Goal: Communication & Community: Answer question/provide support

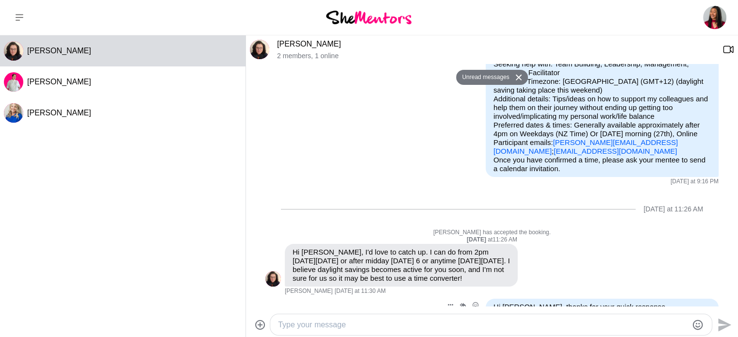
scroll to position [122, 0]
drag, startPoint x: 629, startPoint y: 143, endPoint x: 546, endPoint y: 143, distance: 82.5
click at [546, 143] on p "Purpose of Mentor Hour: I need tips, Other: Coaching team members at different …" at bounding box center [602, 90] width 217 height 131
copy link "[PERSON_NAME][EMAIL_ADDRESS][DOMAIN_NAME]"
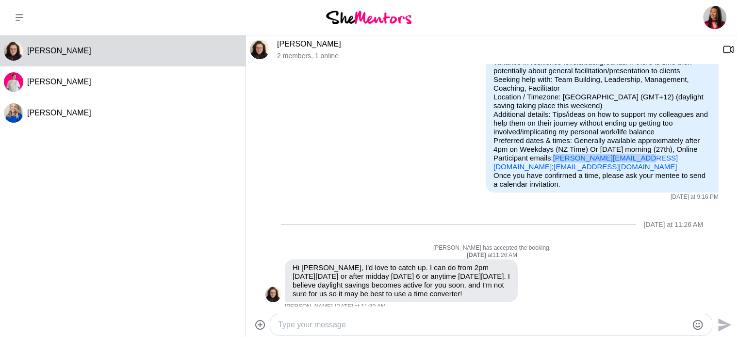
scroll to position [108, 0]
copy link "[PERSON_NAME][EMAIL_ADDRESS][DOMAIN_NAME]"
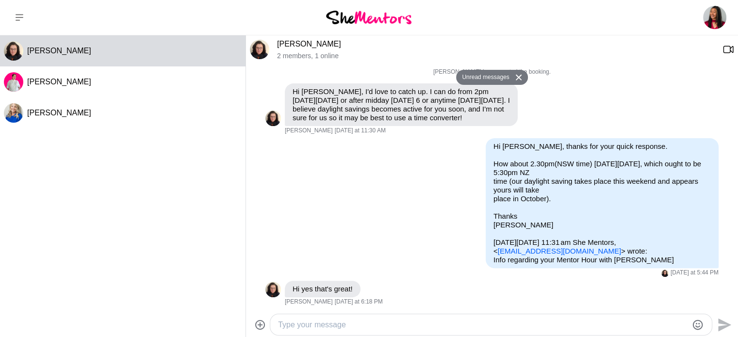
scroll to position [296, 0]
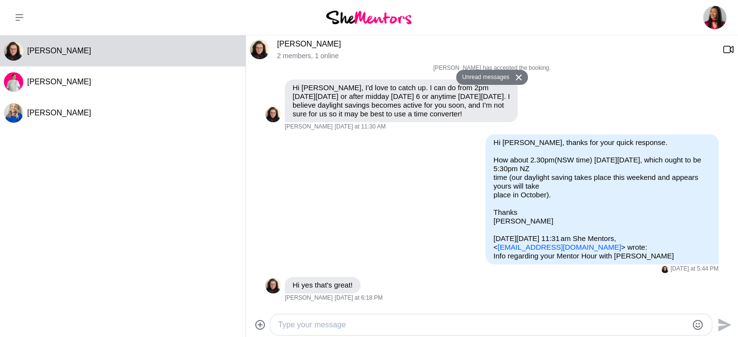
click at [378, 323] on textarea "Type your message" at bounding box center [483, 325] width 410 height 12
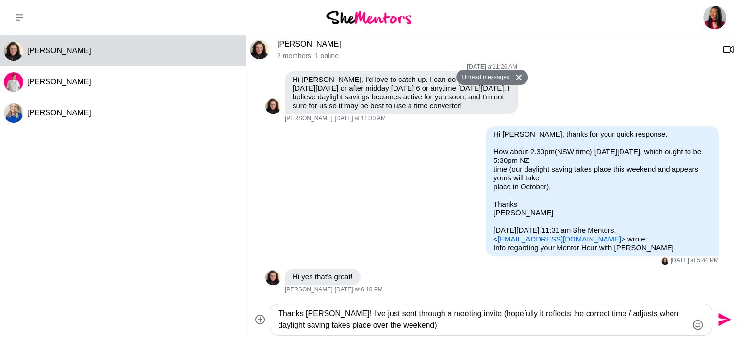
click at [597, 314] on textarea "Thanks [PERSON_NAME]! I've just sent through a meeting invite (hopefully it ref…" at bounding box center [483, 319] width 410 height 23
click at [562, 330] on textarea "Thanks [PERSON_NAME]! I've just sent through a meeting invite (hopefully it ref…" at bounding box center [483, 319] width 410 height 23
click at [471, 318] on textarea "Thanks [PERSON_NAME]! I've just sent through a meeting invite (hopefully it ref…" at bounding box center [483, 319] width 410 height 23
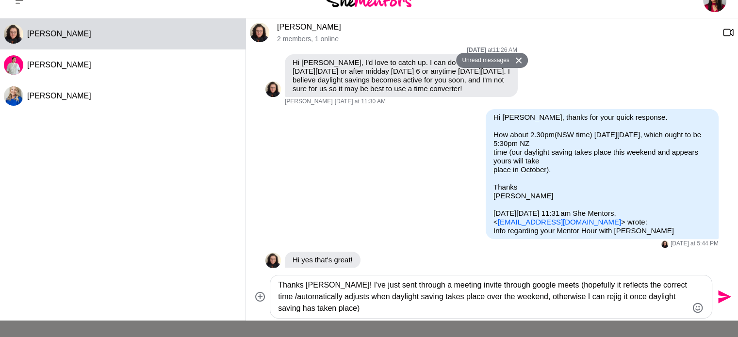
scroll to position [17, 0]
click at [490, 314] on textarea "Thanks [PERSON_NAME]! I've just sent through a meeting invite through google me…" at bounding box center [483, 296] width 410 height 35
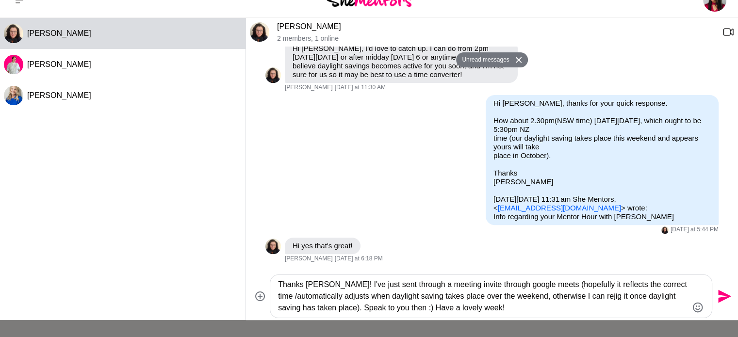
type textarea "Thanks [PERSON_NAME]! I've just sent through a meeting invite through google me…"
click at [719, 300] on icon "Send" at bounding box center [724, 296] width 13 height 13
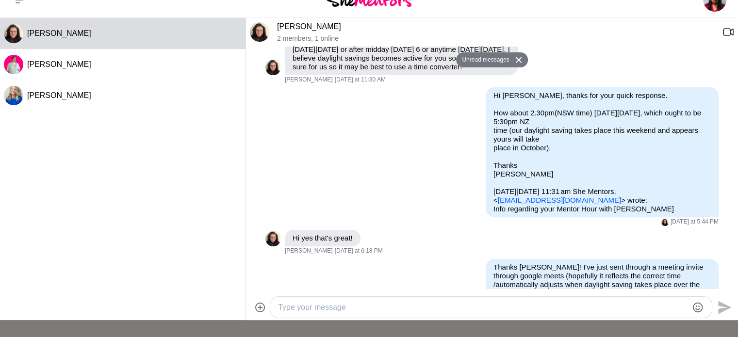
scroll to position [360, 0]
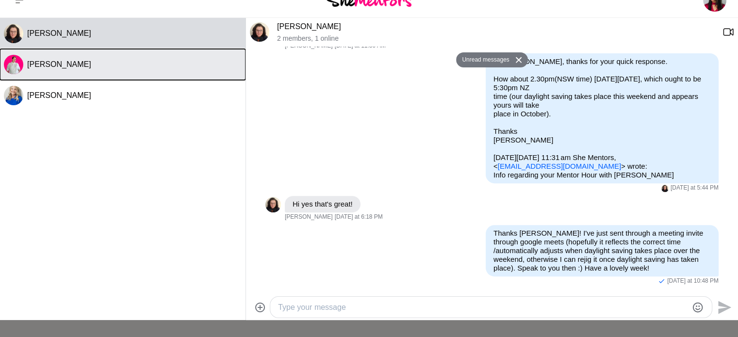
click at [160, 68] on div "[PERSON_NAME]" at bounding box center [134, 65] width 215 height 10
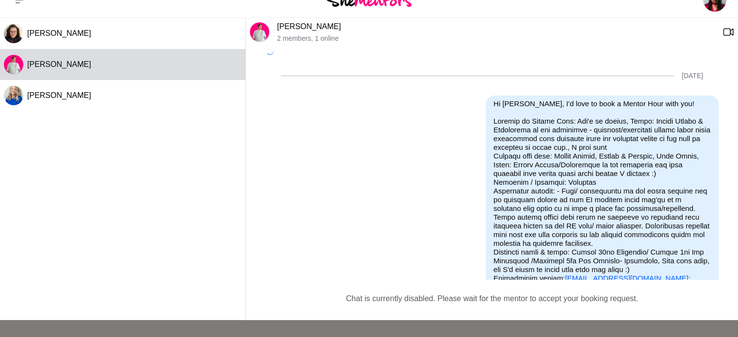
scroll to position [1530, 0]
